Goal: Information Seeking & Learning: Check status

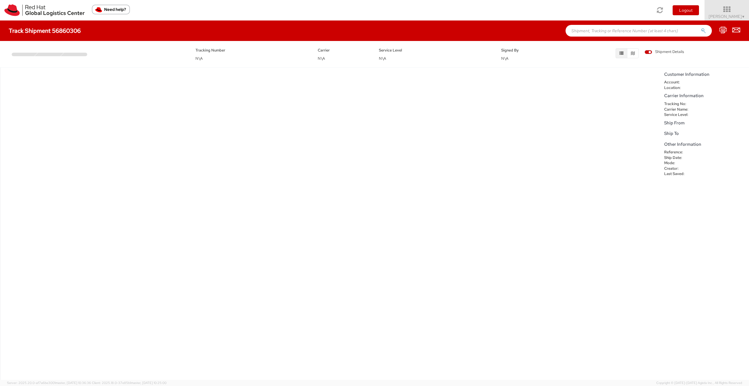
click at [428, 166] on div "No data to show" at bounding box center [330, 224] width 661 height 312
click at [53, 32] on h4 "Track Shipment 56860306" at bounding box center [45, 31] width 72 height 6
copy div "Track Shipment 56860306"
